Goal: Find specific page/section: Find specific page/section

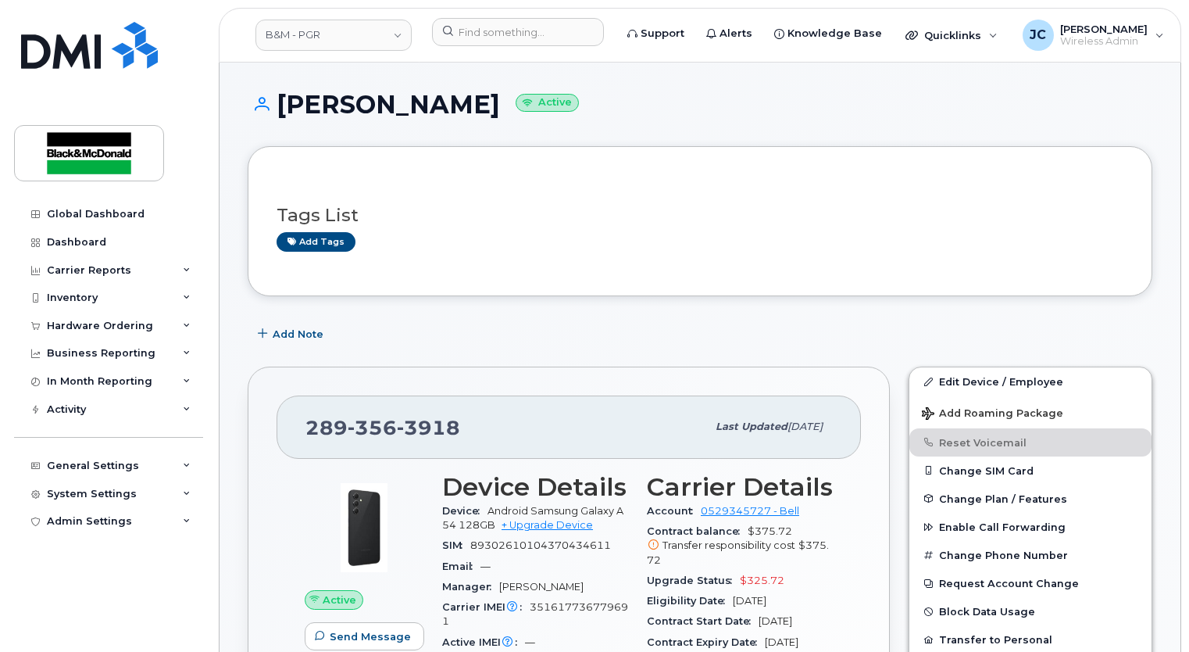
scroll to position [234, 0]
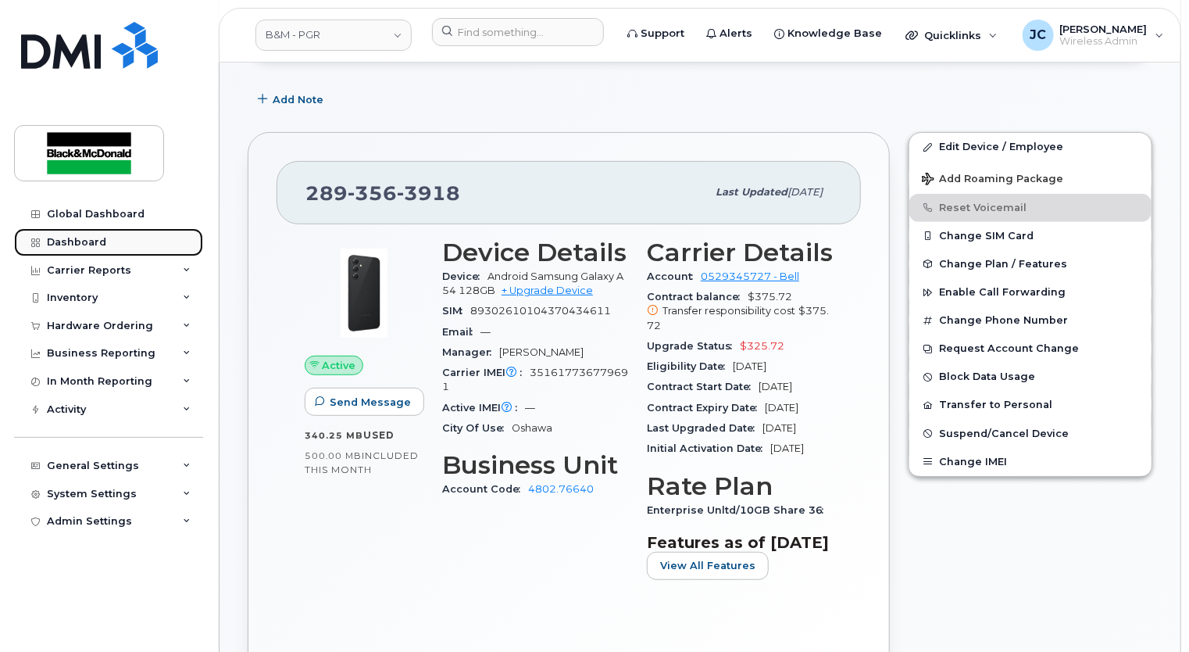
click at [89, 243] on div "Dashboard" at bounding box center [76, 242] width 59 height 13
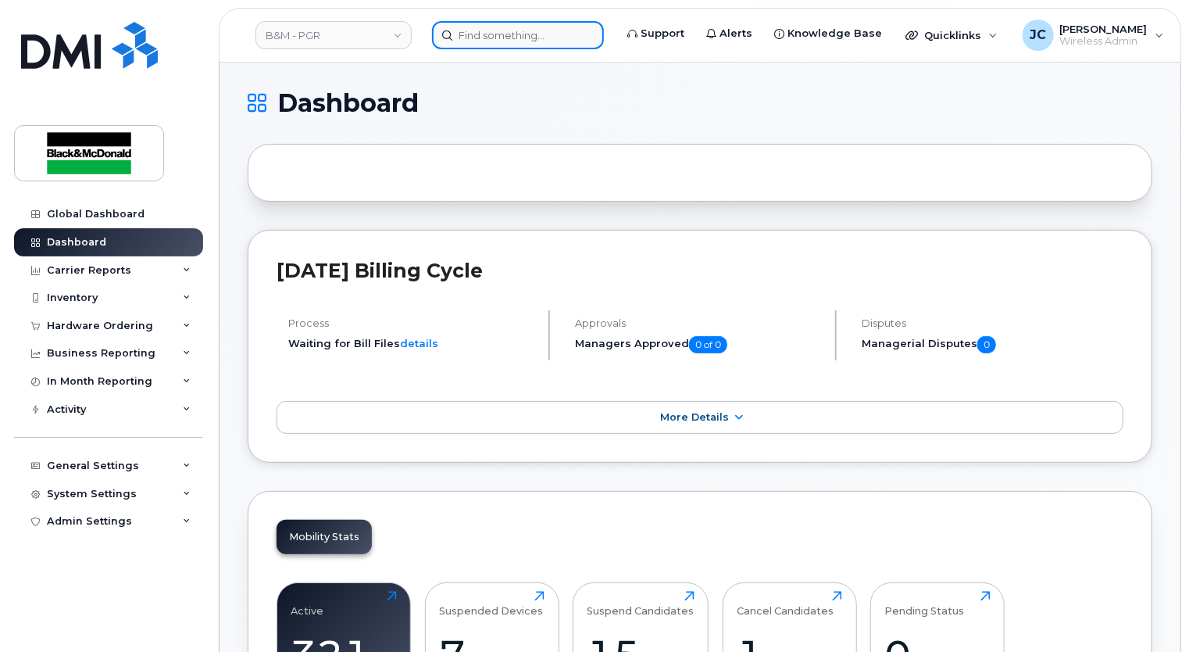
click at [475, 36] on input at bounding box center [518, 35] width 172 height 28
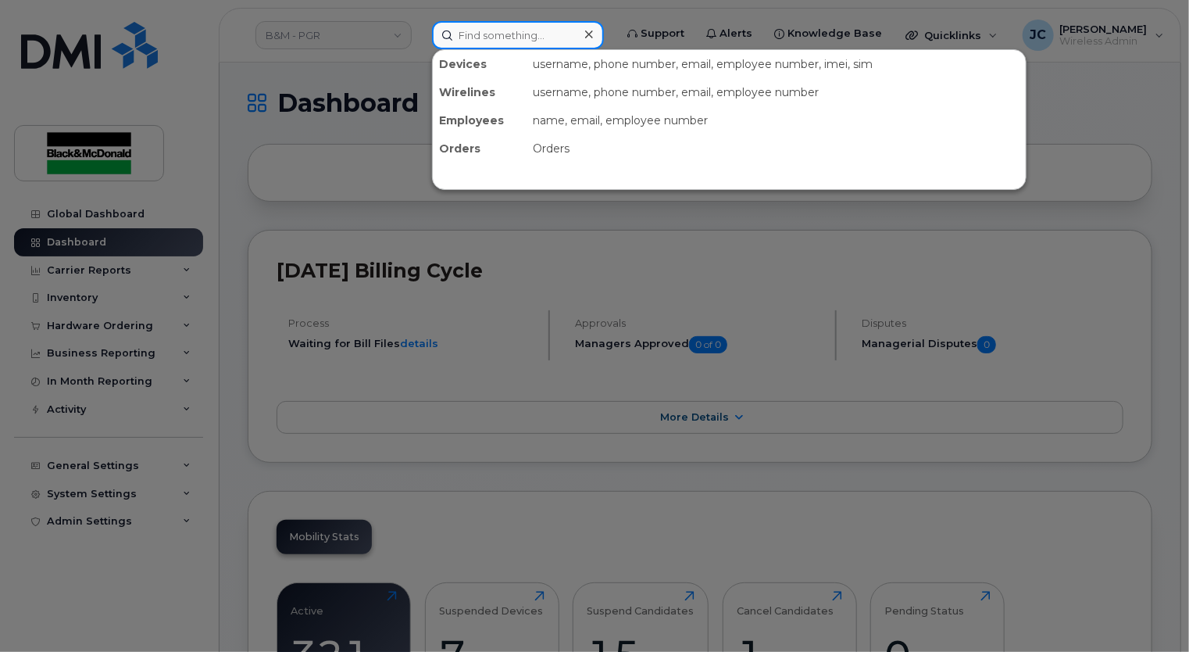
paste input "[PHONE_NUMBER]"
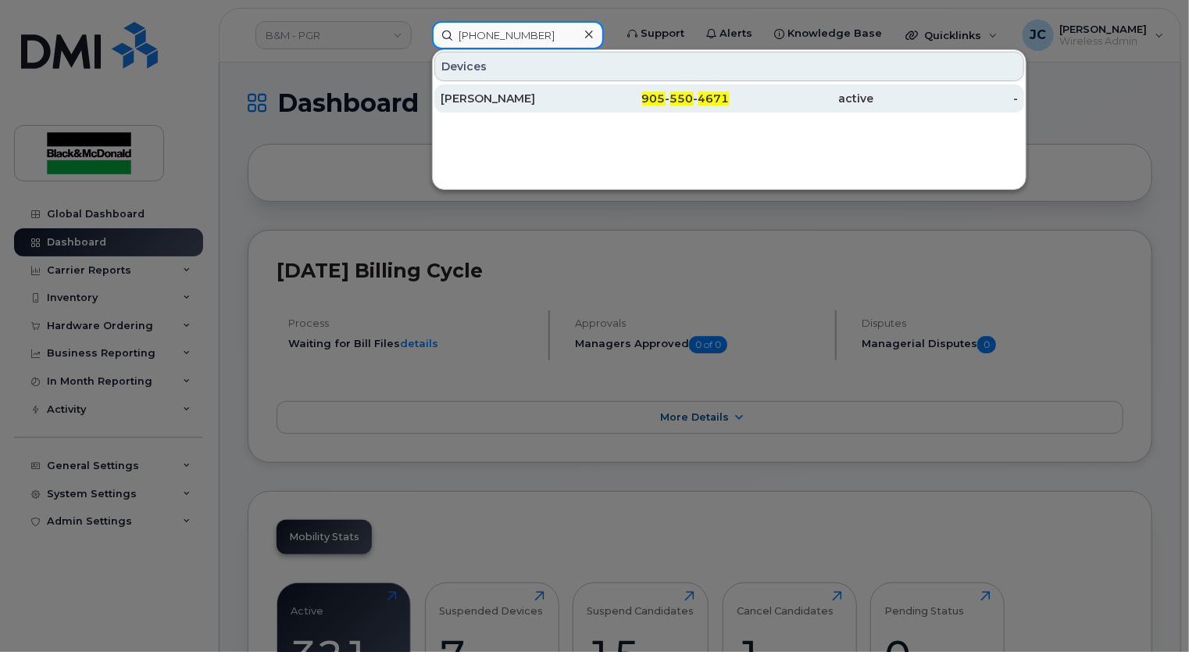
type input "905 550 4671"
click at [498, 94] on div "[PERSON_NAME]" at bounding box center [513, 99] width 145 height 16
